Goal: Task Accomplishment & Management: Manage account settings

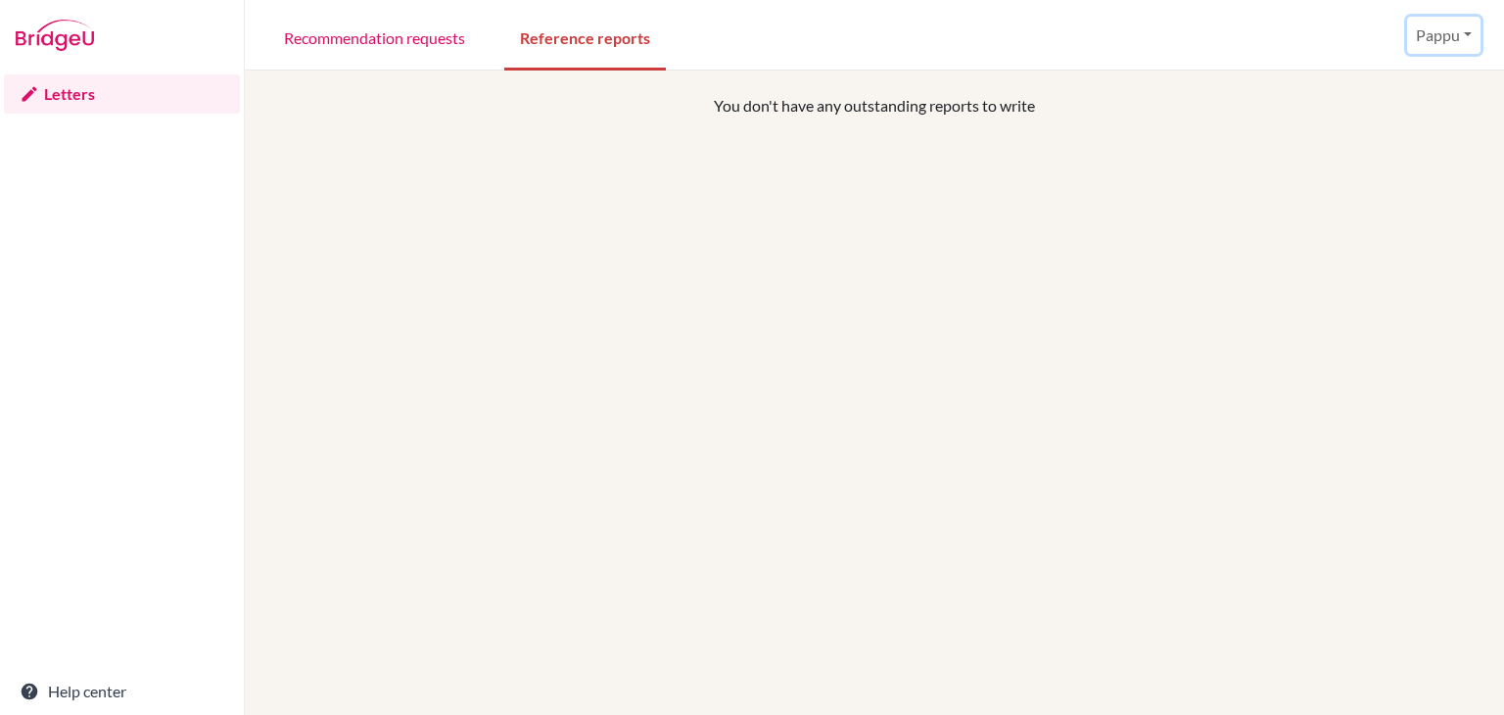
click at [1464, 36] on button "Pappu" at bounding box center [1443, 35] width 73 height 37
click at [1383, 132] on button "Log out" at bounding box center [1405, 127] width 155 height 31
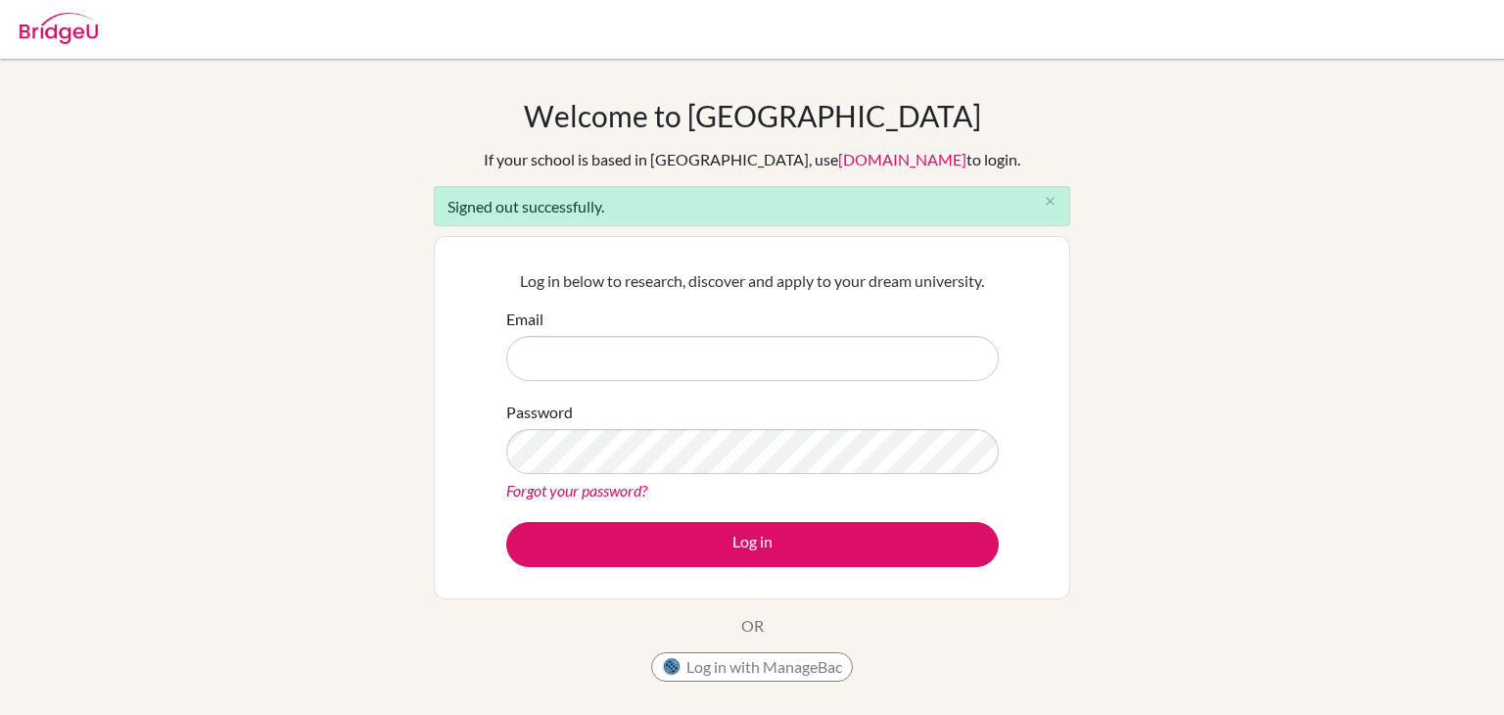
click at [696, 345] on input "Email" at bounding box center [752, 358] width 492 height 45
type input "[EMAIL_ADDRESS][DOMAIN_NAME]"
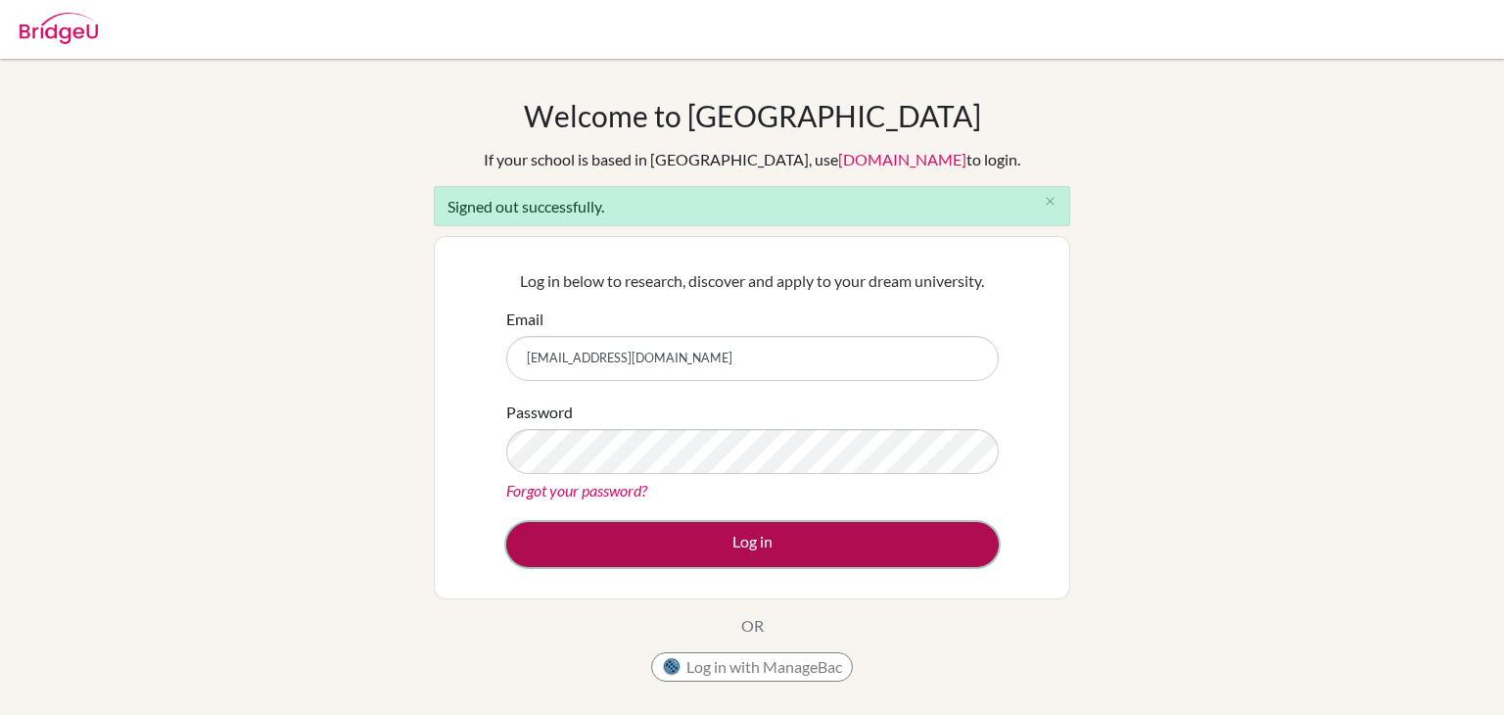
click at [774, 540] on button "Log in" at bounding box center [752, 544] width 492 height 45
